Goal: Use online tool/utility: Utilize a website feature to perform a specific function

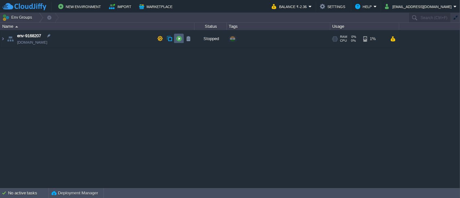
drag, startPoint x: 0, startPoint y: 0, endPoint x: 181, endPoint y: 41, distance: 185.2
click at [181, 41] on button "button" at bounding box center [179, 39] width 6 height 6
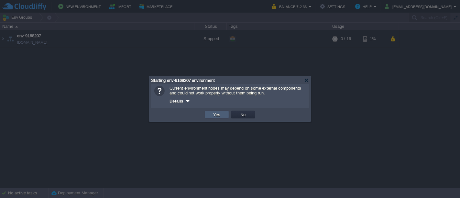
click at [224, 117] on td "Yes" at bounding box center [217, 115] width 24 height 8
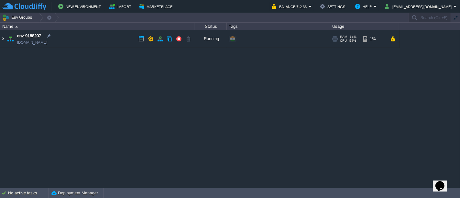
click at [3, 41] on img at bounding box center [2, 38] width 5 height 17
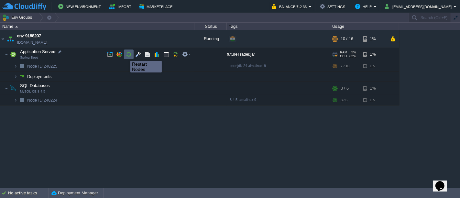
click at [126, 55] on button "button" at bounding box center [129, 54] width 6 height 6
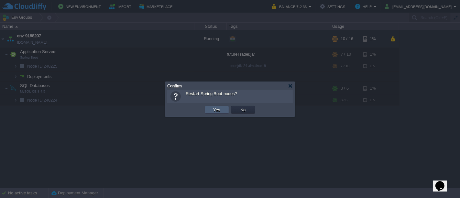
click at [217, 111] on button "Yes" at bounding box center [217, 110] width 11 height 6
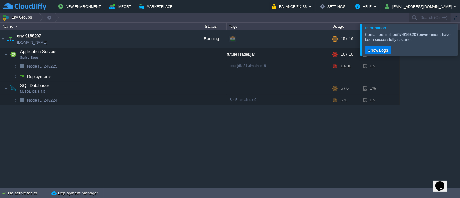
click at [460, 48] on div at bounding box center [468, 40] width 0 height 32
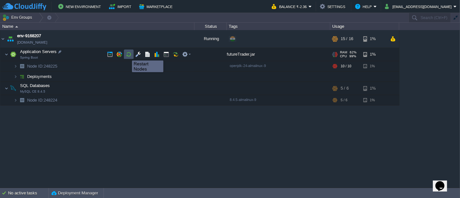
click at [127, 55] on button "button" at bounding box center [129, 54] width 6 height 6
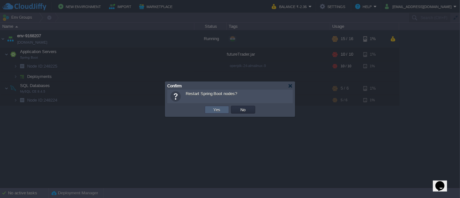
click at [211, 109] on td "Yes" at bounding box center [217, 110] width 24 height 8
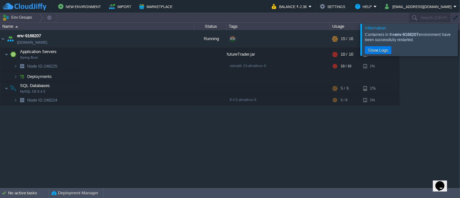
click at [460, 44] on div at bounding box center [468, 40] width 0 height 32
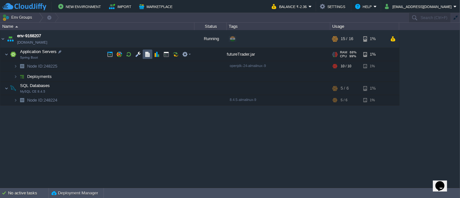
click at [146, 52] on button "button" at bounding box center [148, 54] width 6 height 6
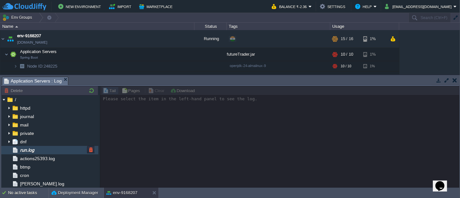
click at [38, 150] on div "run.log" at bounding box center [49, 150] width 97 height 8
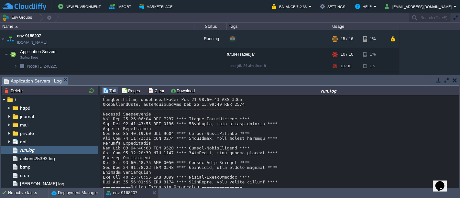
scroll to position [5760, 0]
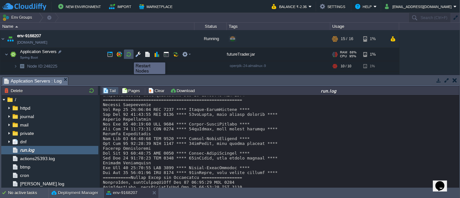
click at [129, 56] on button "button" at bounding box center [129, 54] width 6 height 6
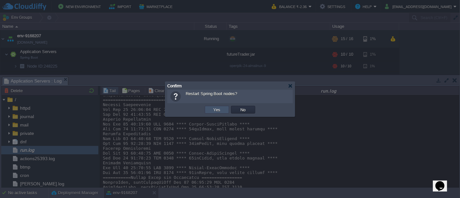
click at [215, 109] on button "Yes" at bounding box center [217, 110] width 11 height 6
